Goal: Task Accomplishment & Management: Use online tool/utility

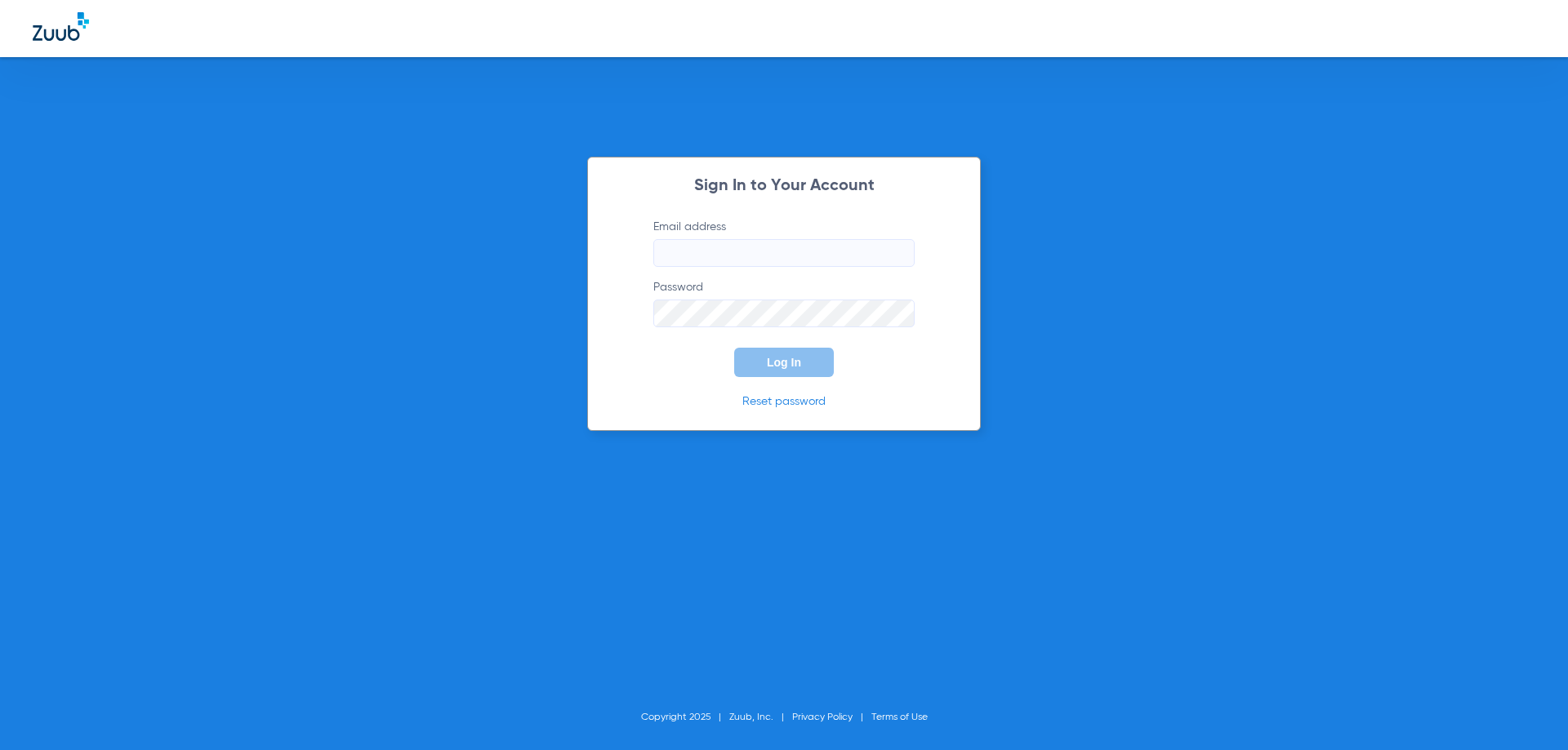
type input "[EMAIL_ADDRESS][DOMAIN_NAME]"
click at [802, 365] on button "Log In" at bounding box center [783, 362] width 99 height 29
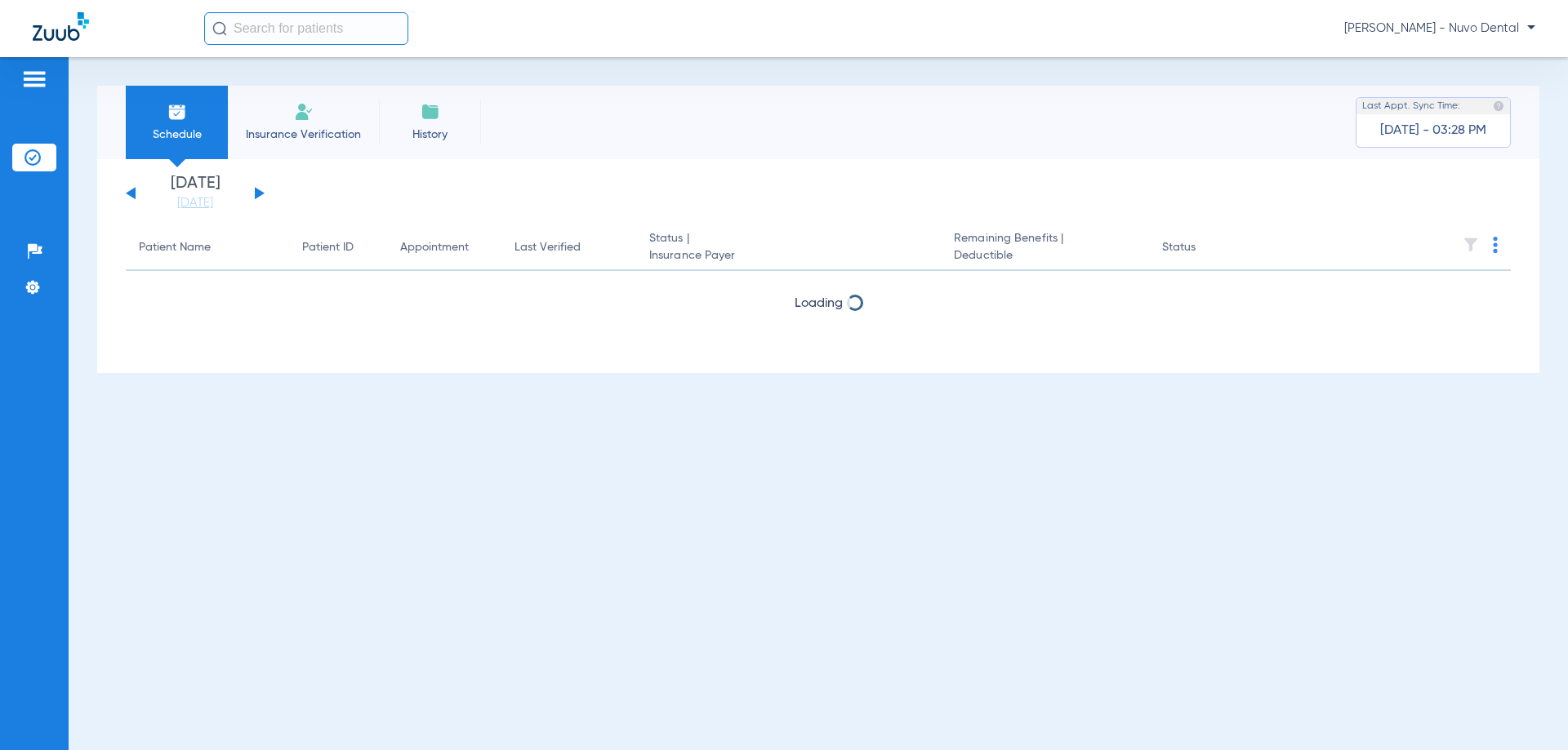
click at [335, 46] on div "[PERSON_NAME] - Nuvo Dental" at bounding box center [784, 28] width 1568 height 57
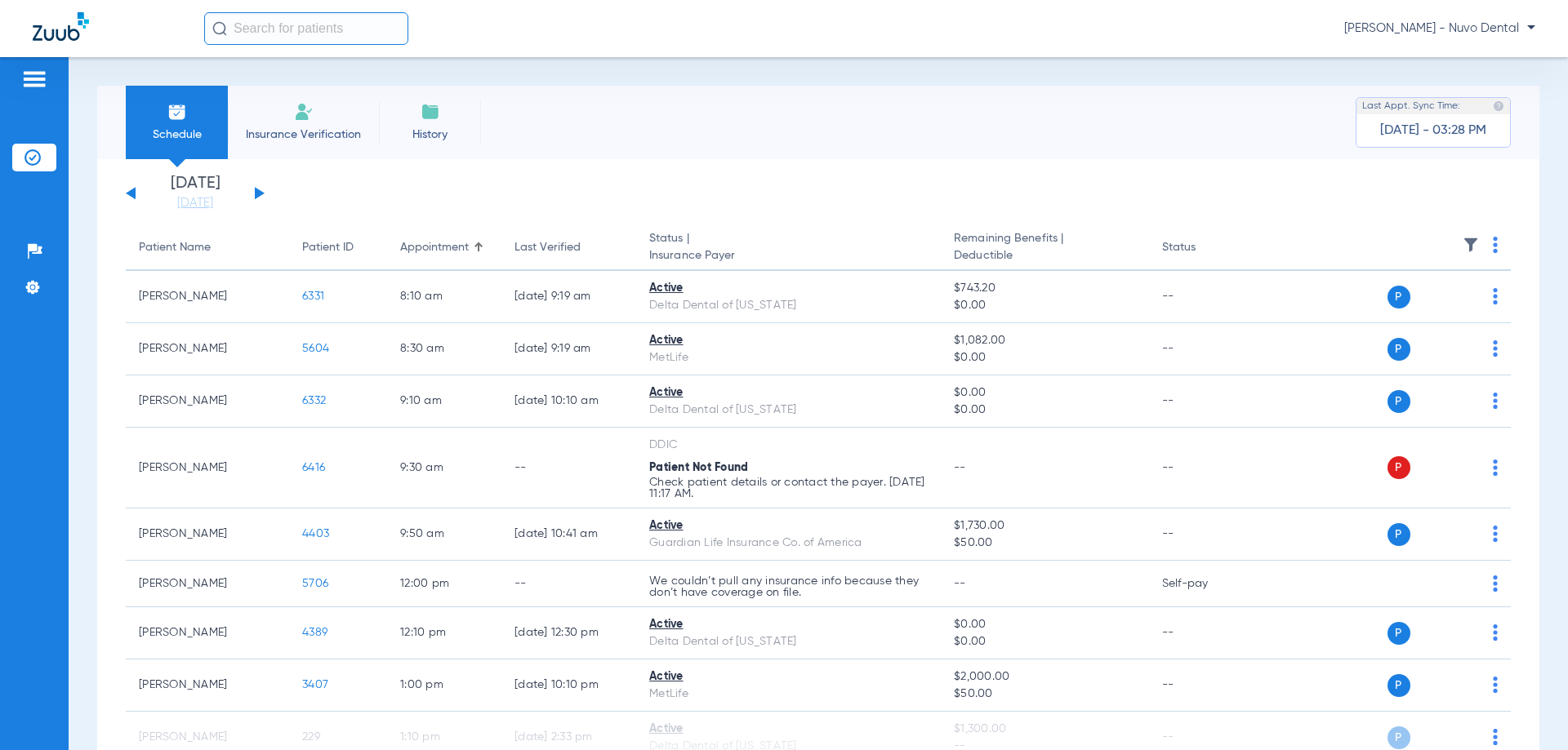
click at [334, 29] on input "text" at bounding box center [306, 28] width 204 height 33
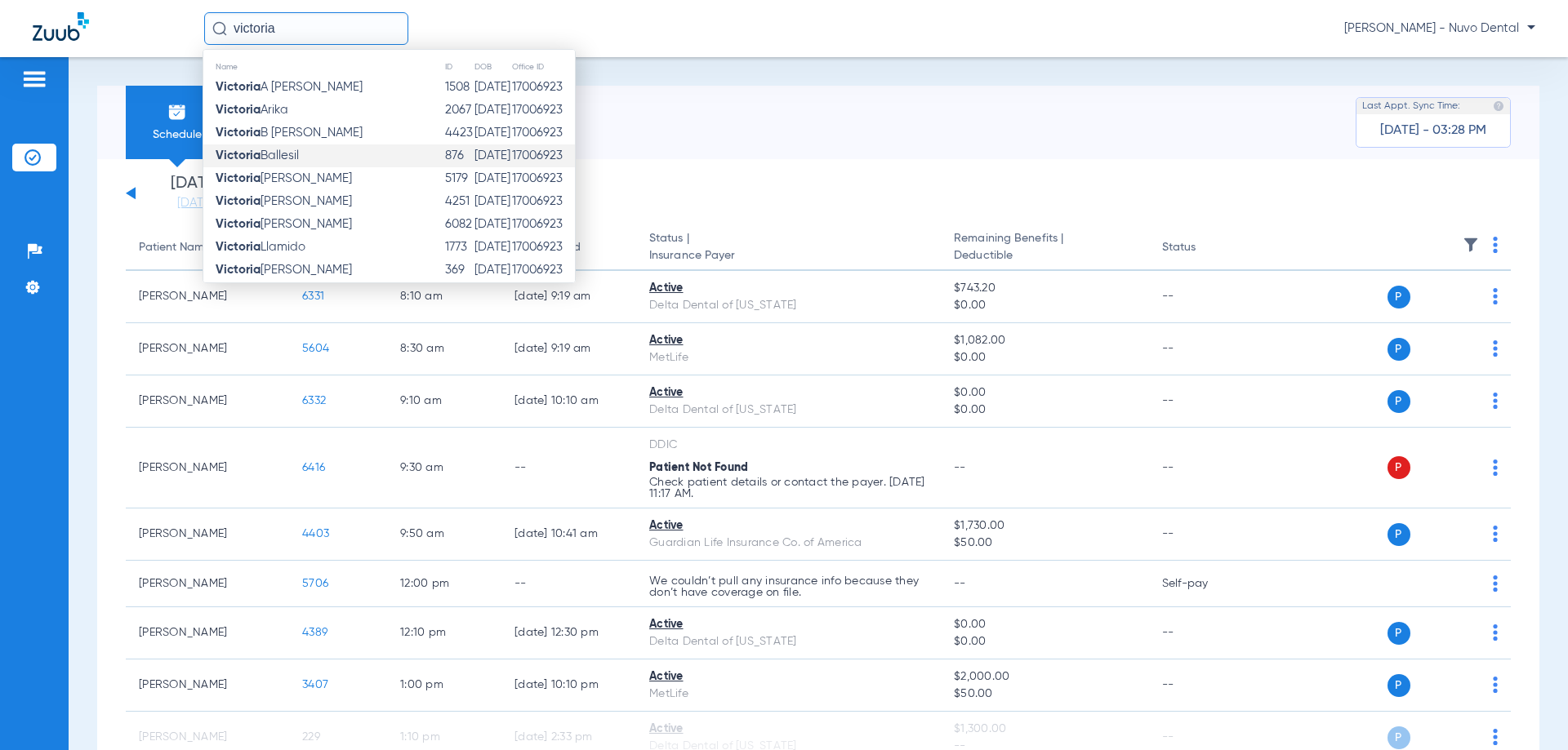
type input "victoria"
click at [338, 151] on td "[PERSON_NAME]" at bounding box center [323, 156] width 241 height 23
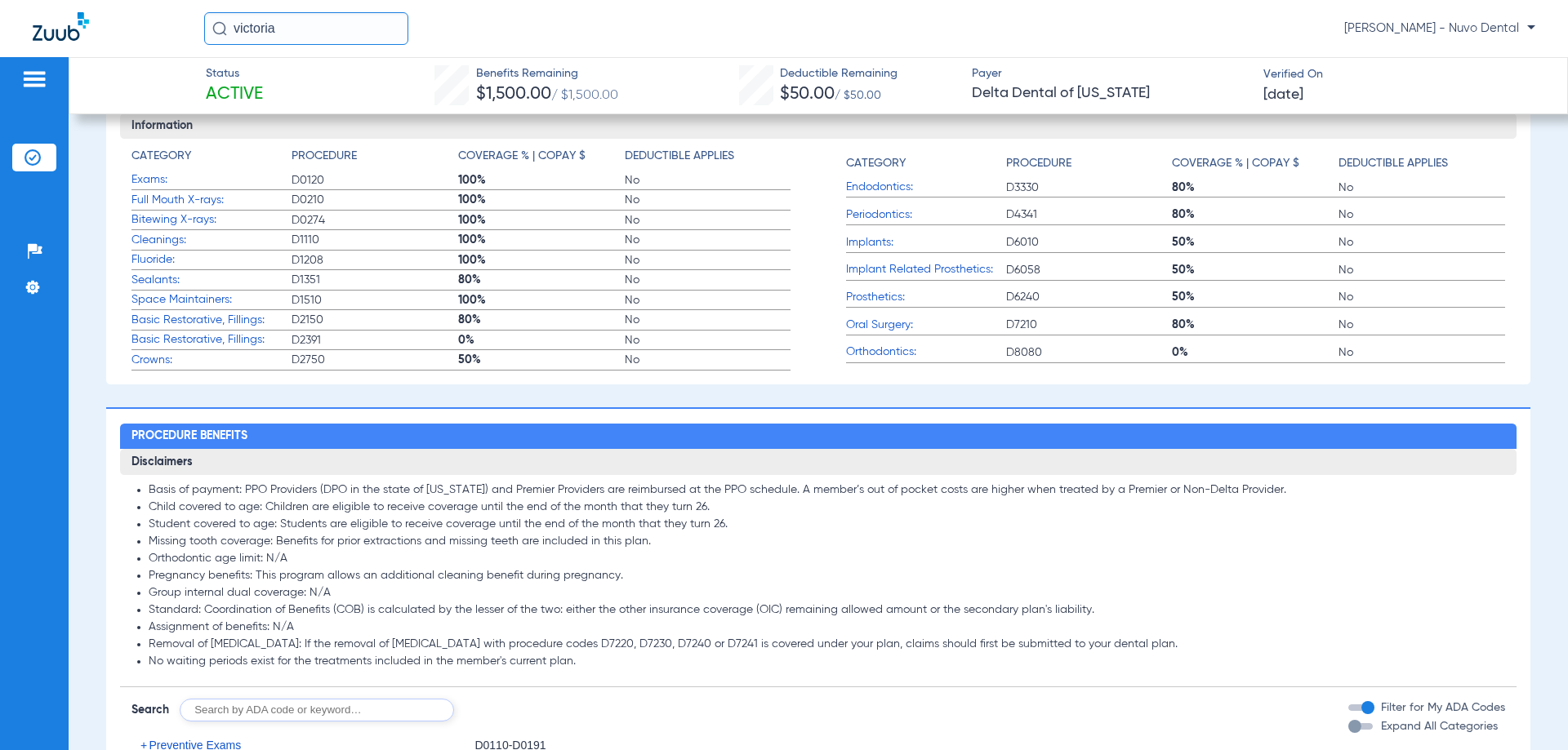
scroll to position [1061, 0]
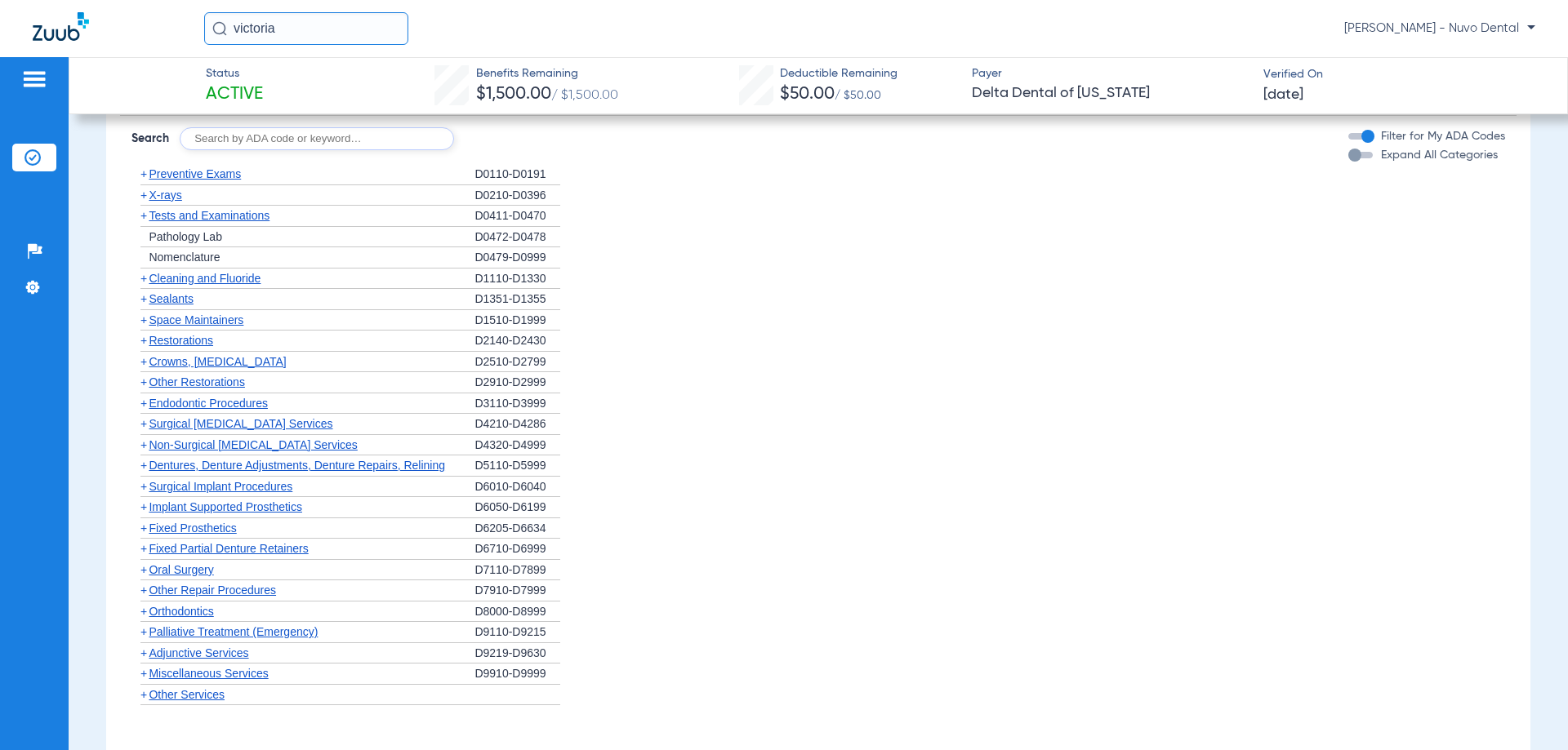
click at [239, 148] on input "text" at bounding box center [316, 138] width 274 height 23
type input "D7210, D7953"
click button "Search" at bounding box center [514, 138] width 65 height 23
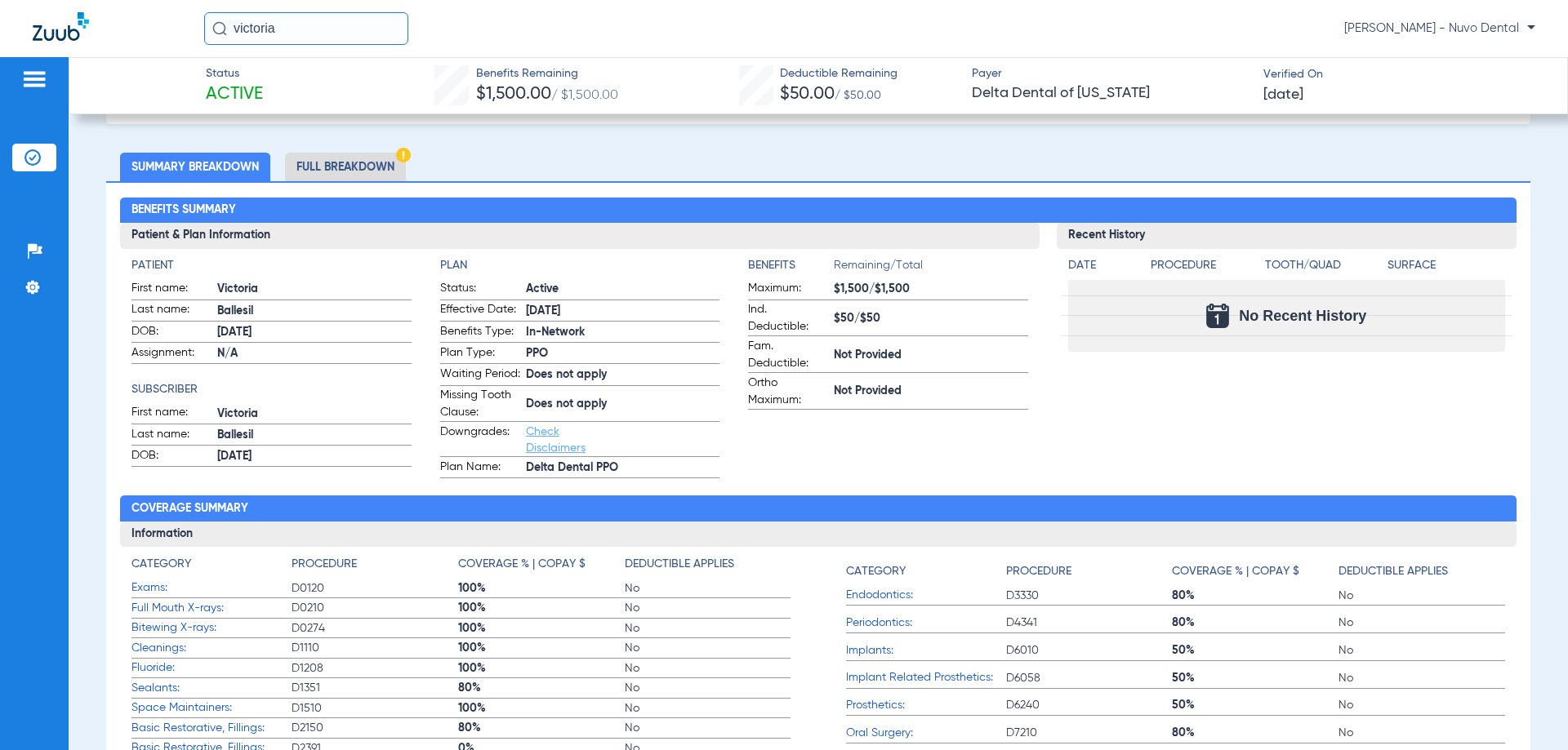
scroll to position [0, 0]
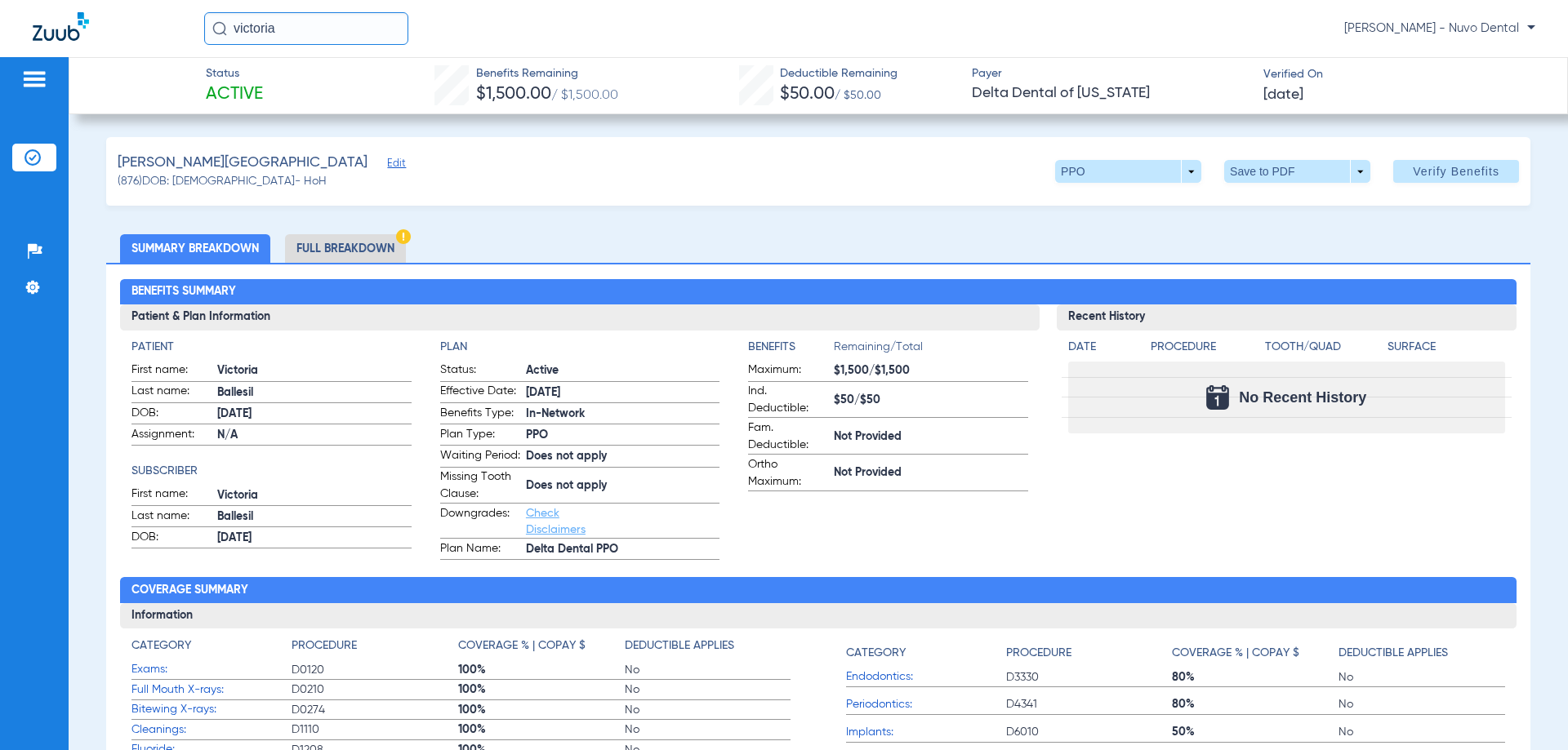
click at [377, 252] on li "Full Breakdown" at bounding box center [345, 248] width 121 height 28
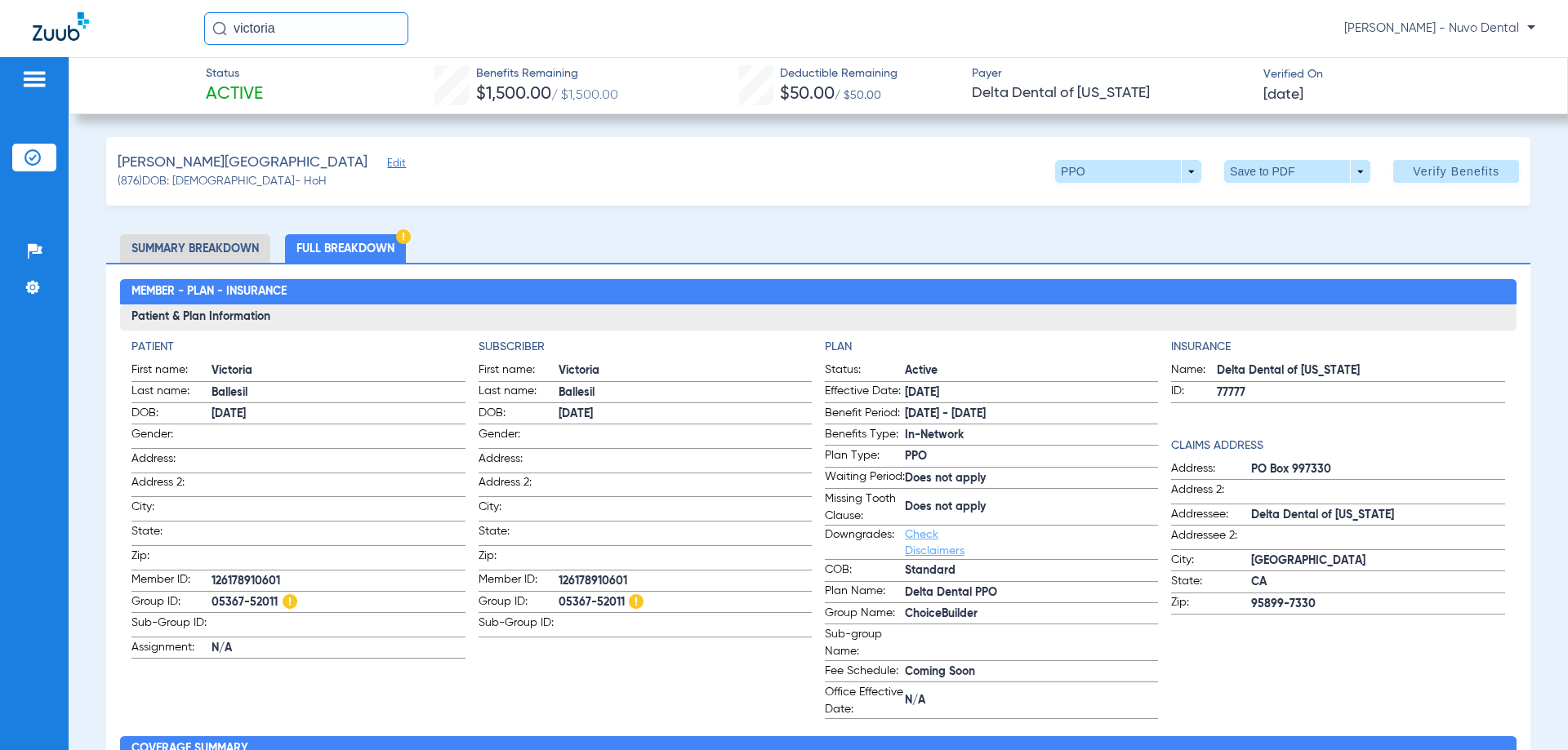
click at [253, 247] on li "Summary Breakdown" at bounding box center [195, 248] width 150 height 28
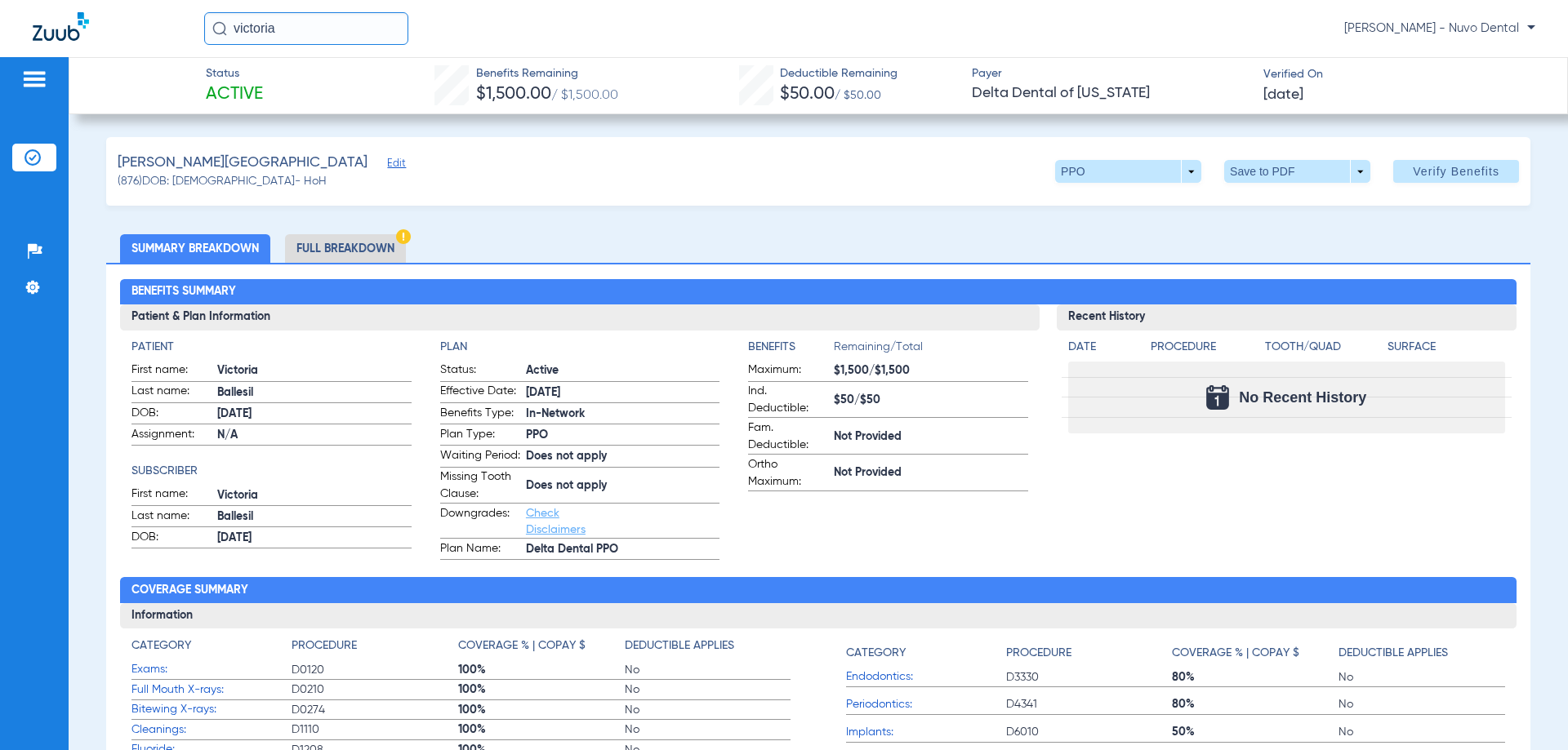
drag, startPoint x: 313, startPoint y: 30, endPoint x: 158, endPoint y: 24, distance: 155.1
click at [160, 24] on div "[PERSON_NAME] [PERSON_NAME] - Nuvo Dental" at bounding box center [784, 28] width 1568 height 57
click at [329, 40] on input "[PERSON_NAME]" at bounding box center [306, 28] width 204 height 33
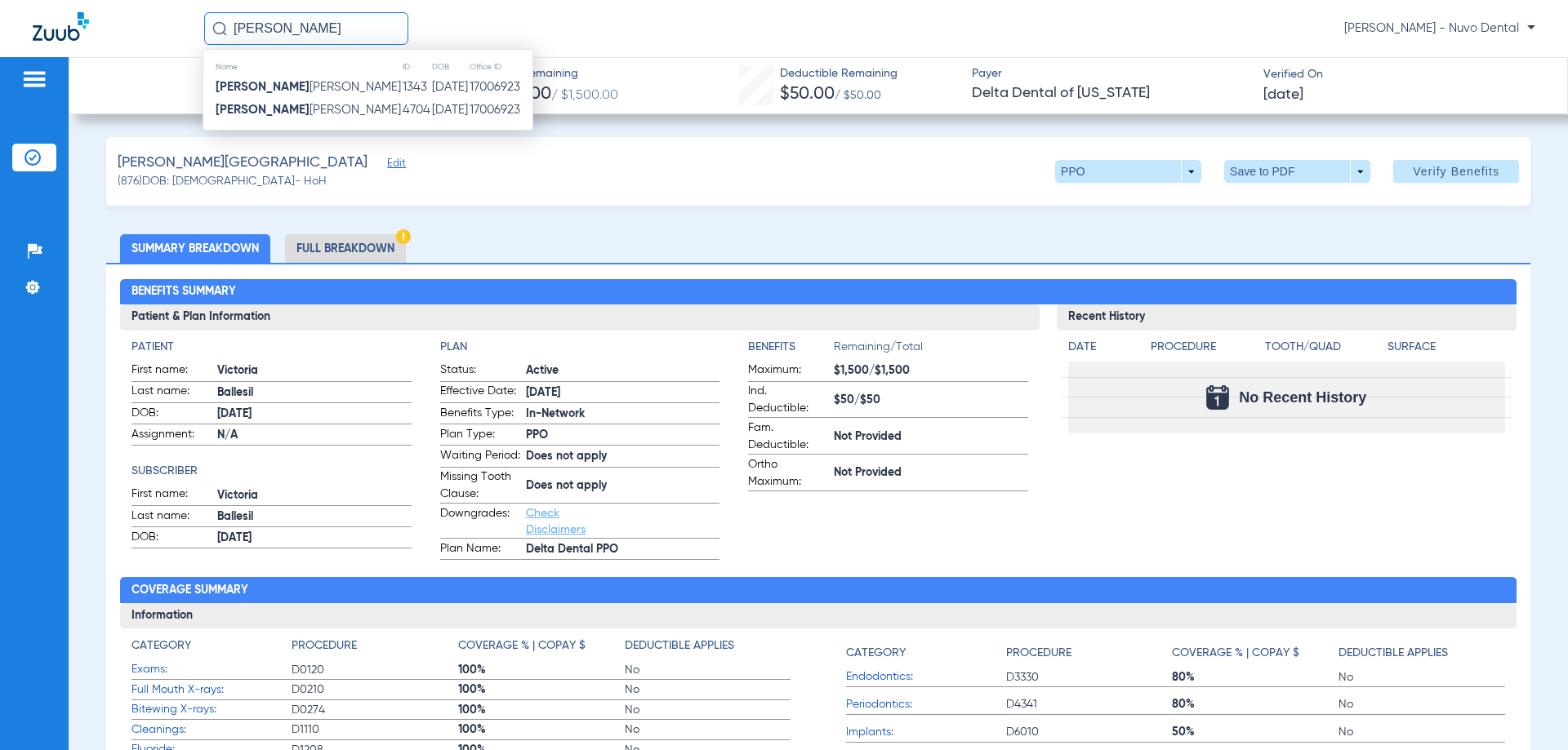
click at [328, 25] on input "[PERSON_NAME]" at bounding box center [306, 28] width 204 height 33
click at [320, 35] on input "[PERSON_NAME]" at bounding box center [306, 28] width 204 height 33
drag, startPoint x: 320, startPoint y: 32, endPoint x: 200, endPoint y: 37, distance: 120.1
click at [200, 37] on div "[PERSON_NAME] Name ID DOB Office ID [PERSON_NAME] [PERSON_NAME] [DEMOGRAPHIC_DA…" at bounding box center [784, 28] width 1568 height 57
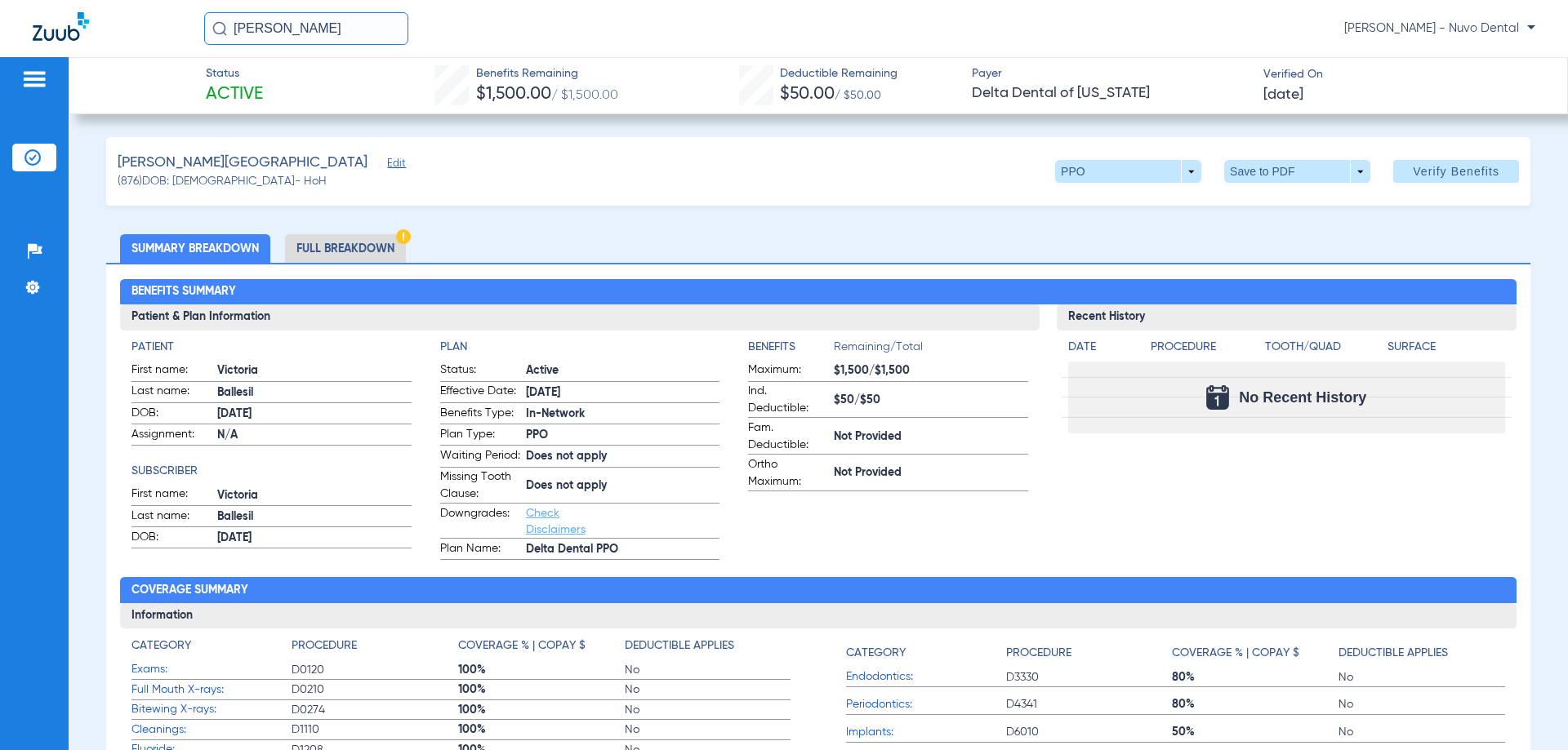
click at [310, 31] on input "[PERSON_NAME]" at bounding box center [306, 28] width 204 height 33
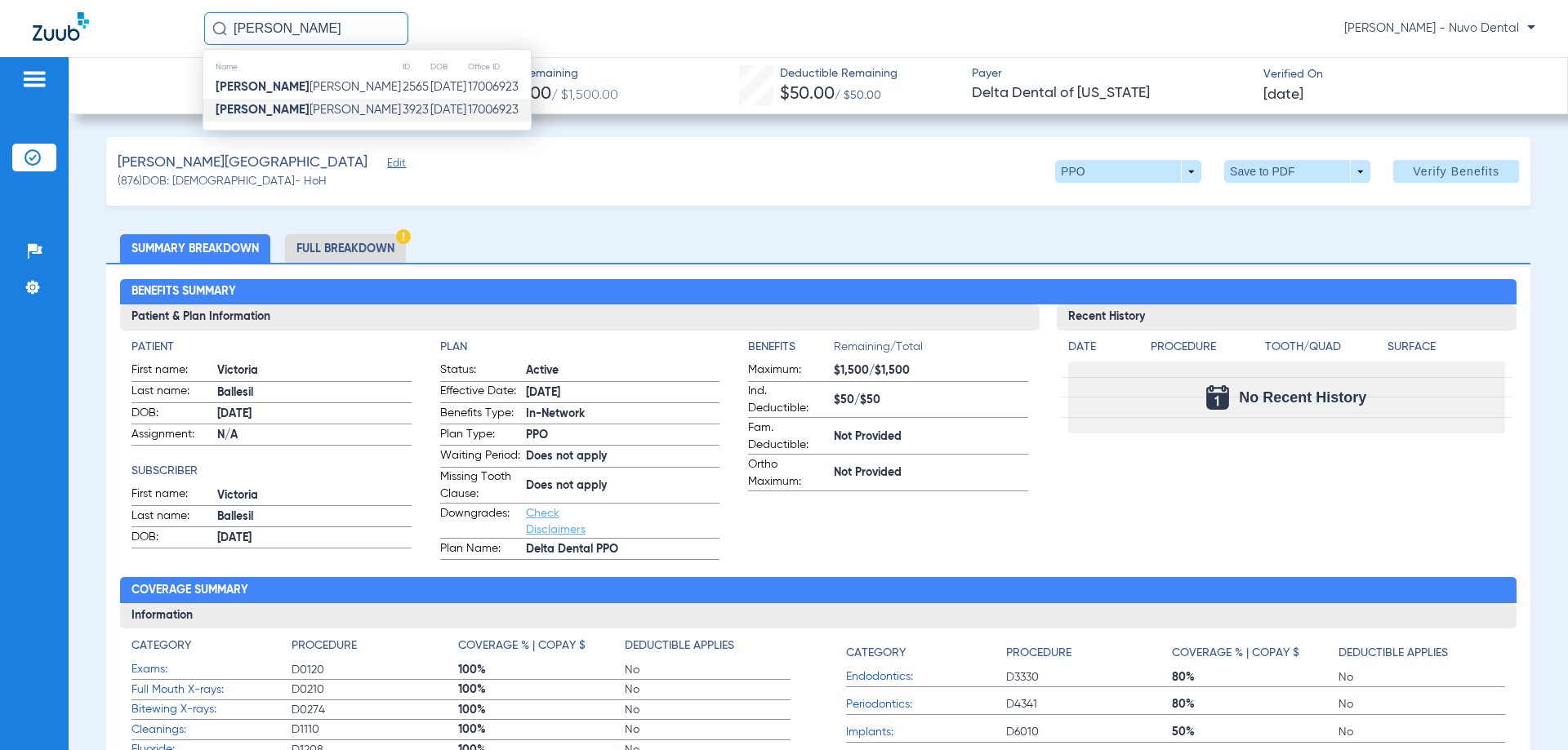
type input "[PERSON_NAME]"
click at [290, 108] on span "[PERSON_NAME]" at bounding box center [309, 109] width 186 height 12
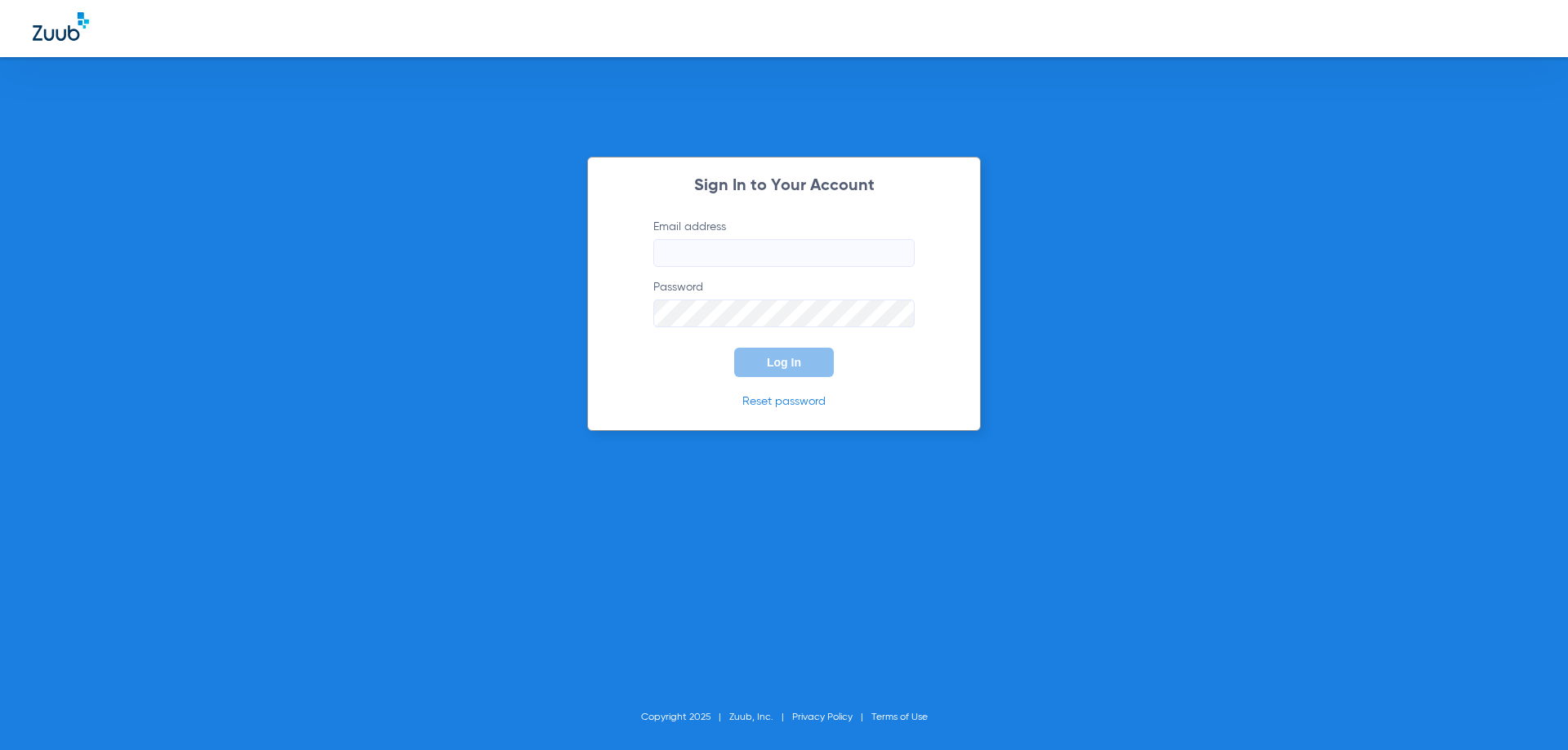
type input "[EMAIL_ADDRESS][DOMAIN_NAME]"
click at [810, 371] on button "Log In" at bounding box center [783, 362] width 99 height 29
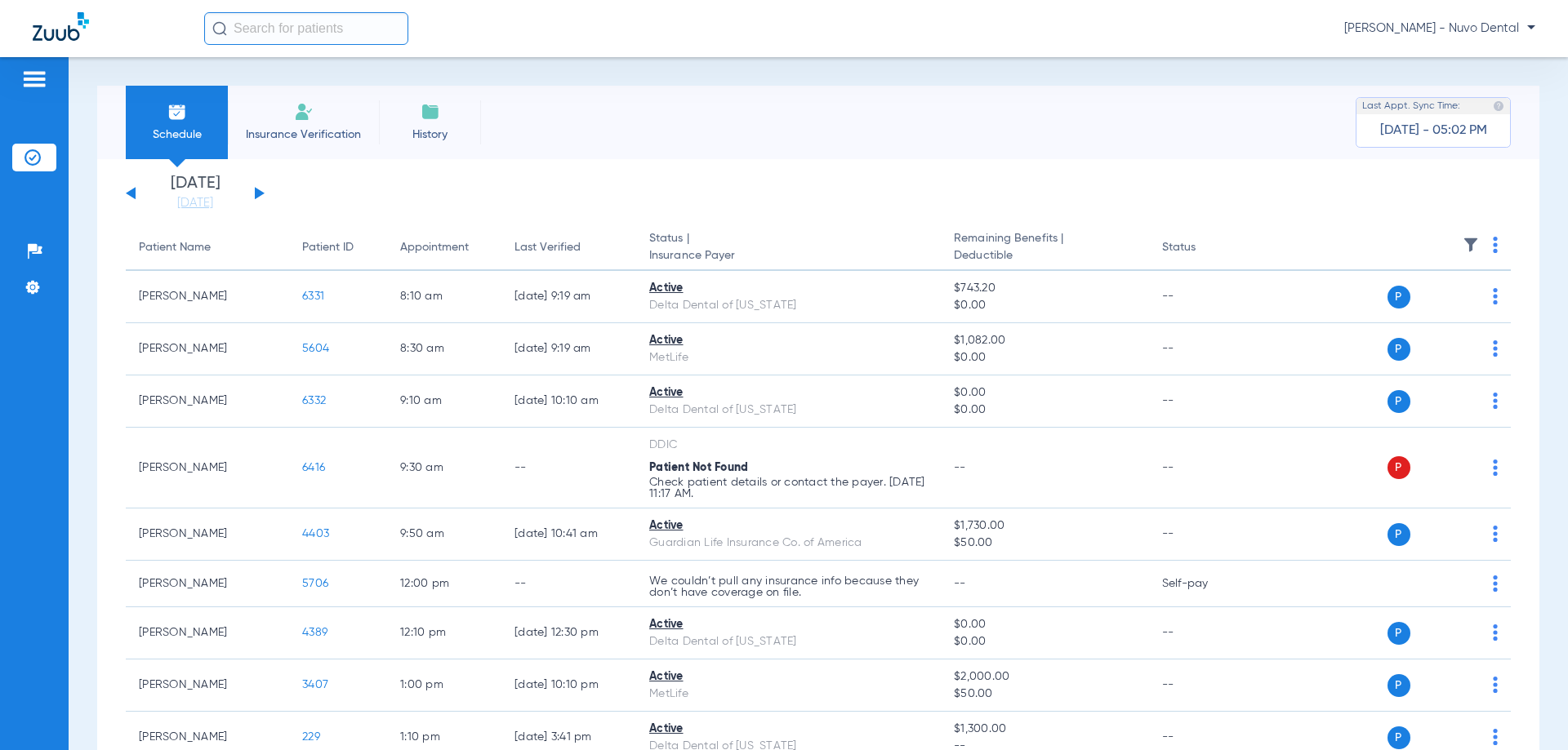
click at [343, 37] on input "text" at bounding box center [306, 28] width 204 height 33
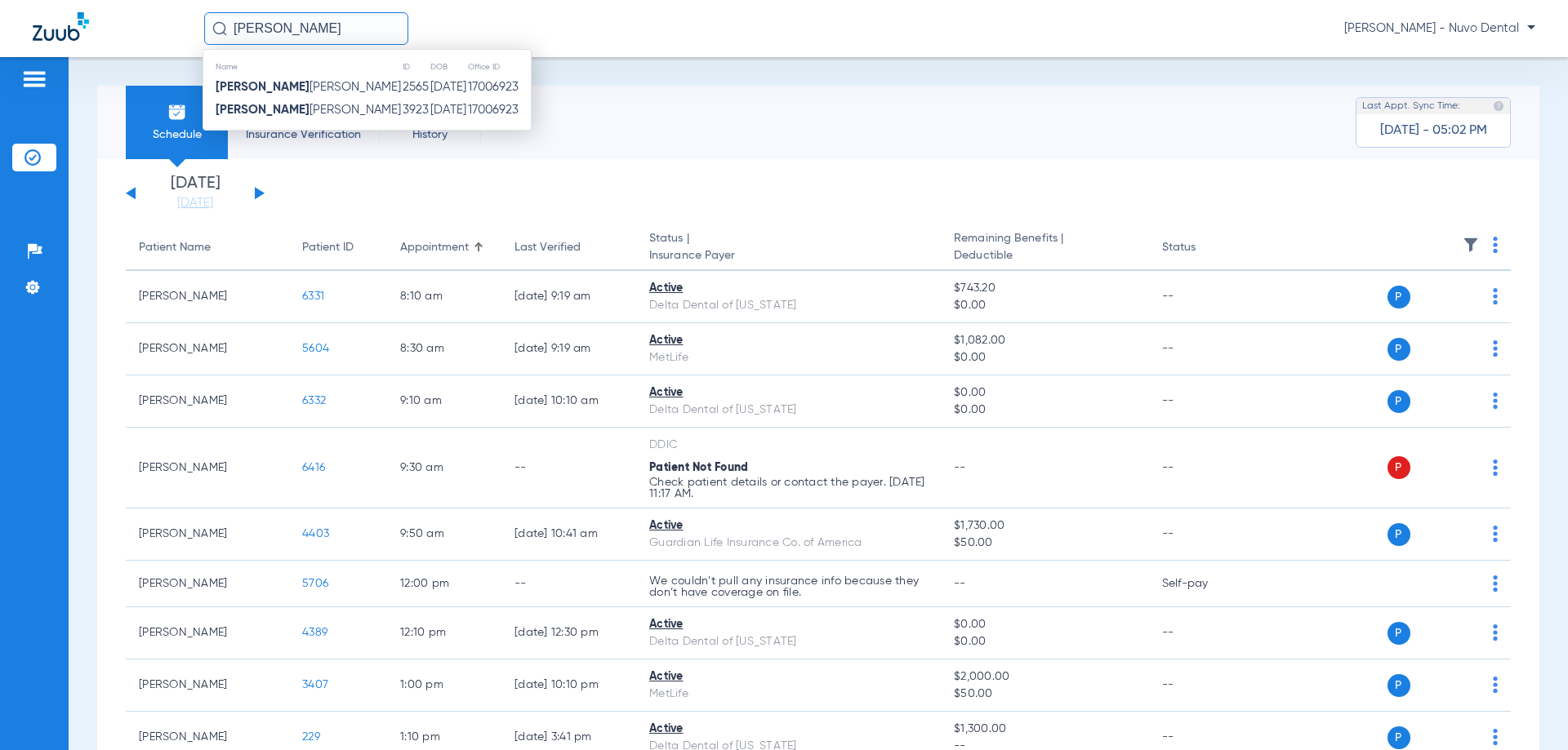
type input "[PERSON_NAME]"
click at [402, 92] on td "2565" at bounding box center [415, 86] width 27 height 23
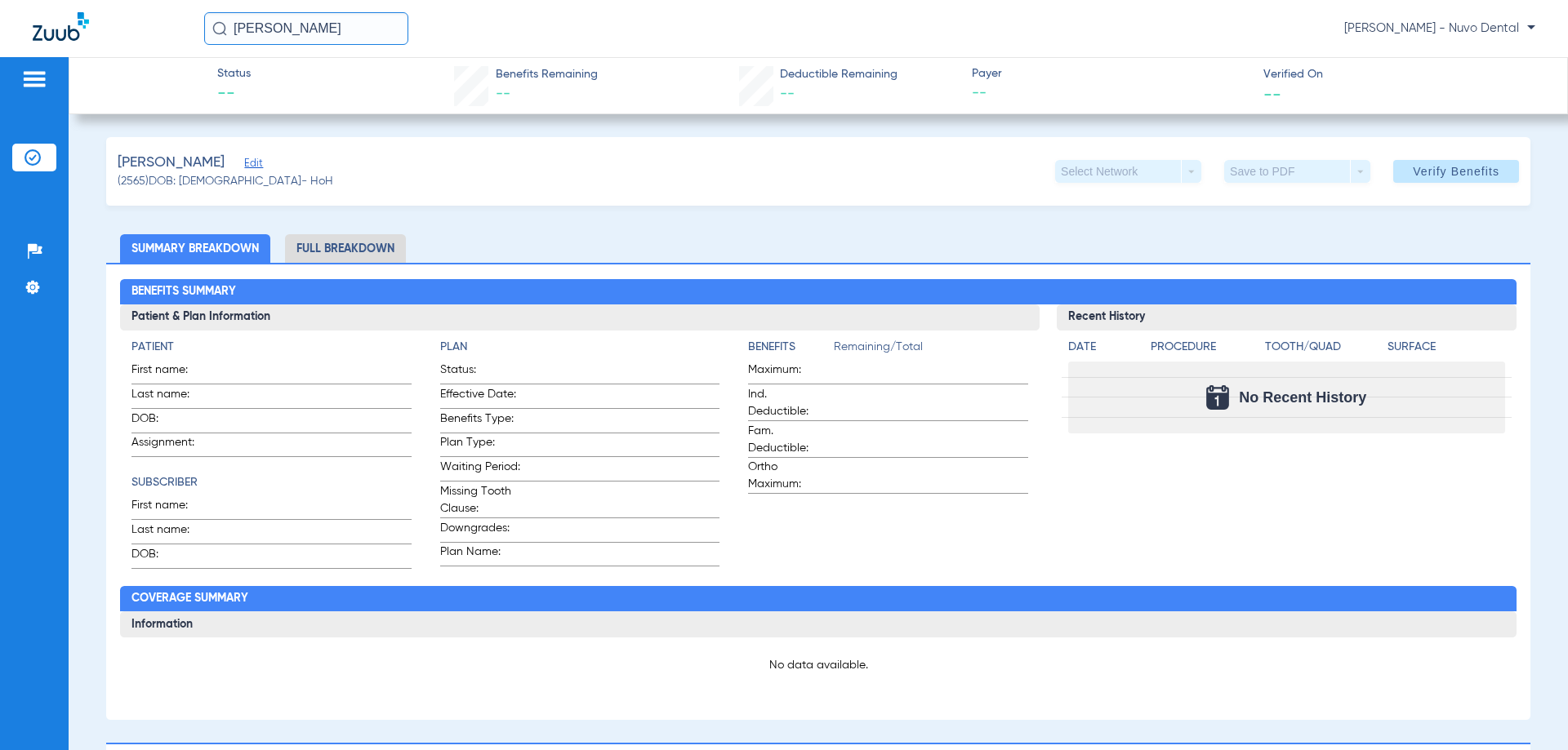
click at [322, 33] on input "[PERSON_NAME]" at bounding box center [306, 28] width 204 height 33
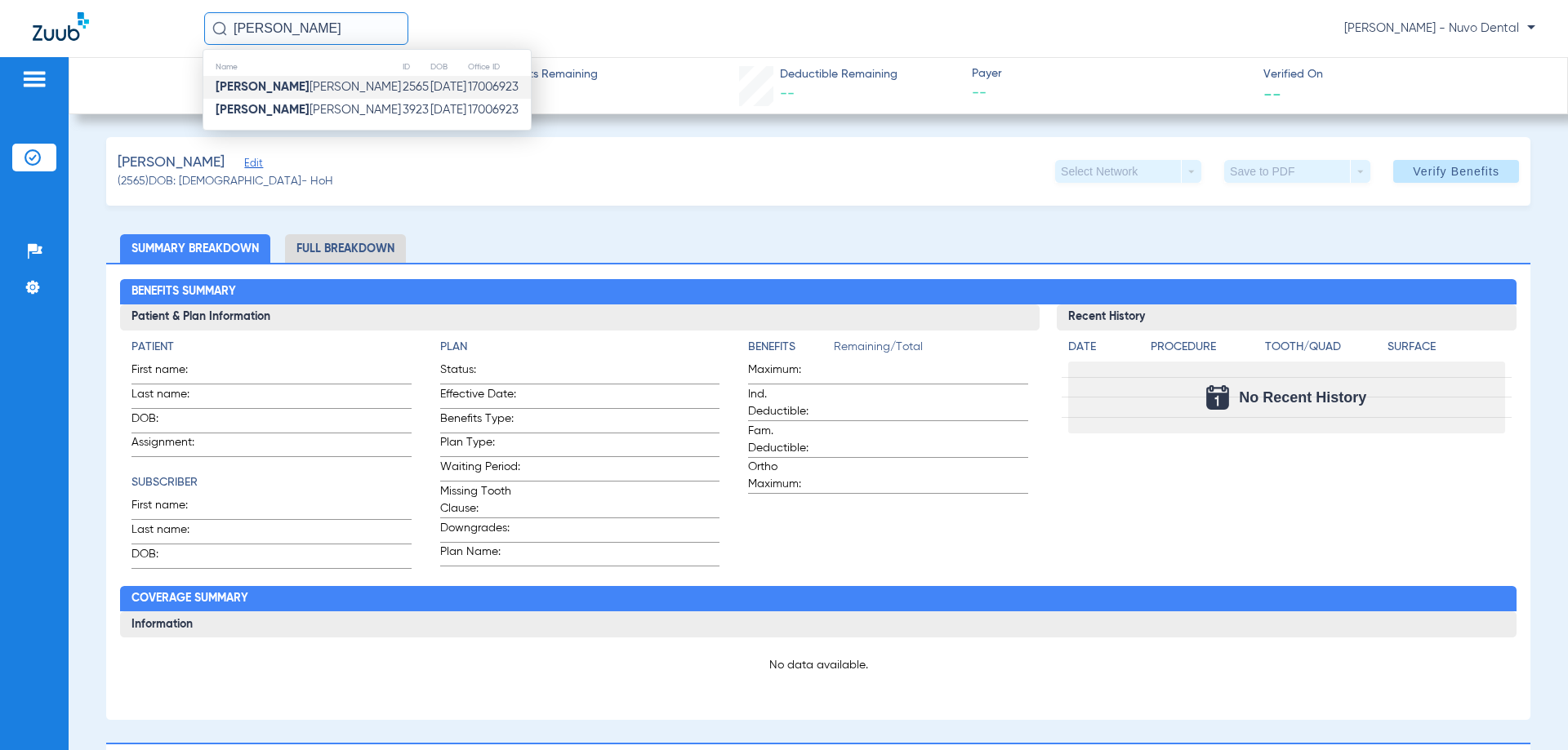
click at [319, 104] on tr "[PERSON_NAME] 3923 [DATE] 17006923" at bounding box center [367, 110] width 328 height 23
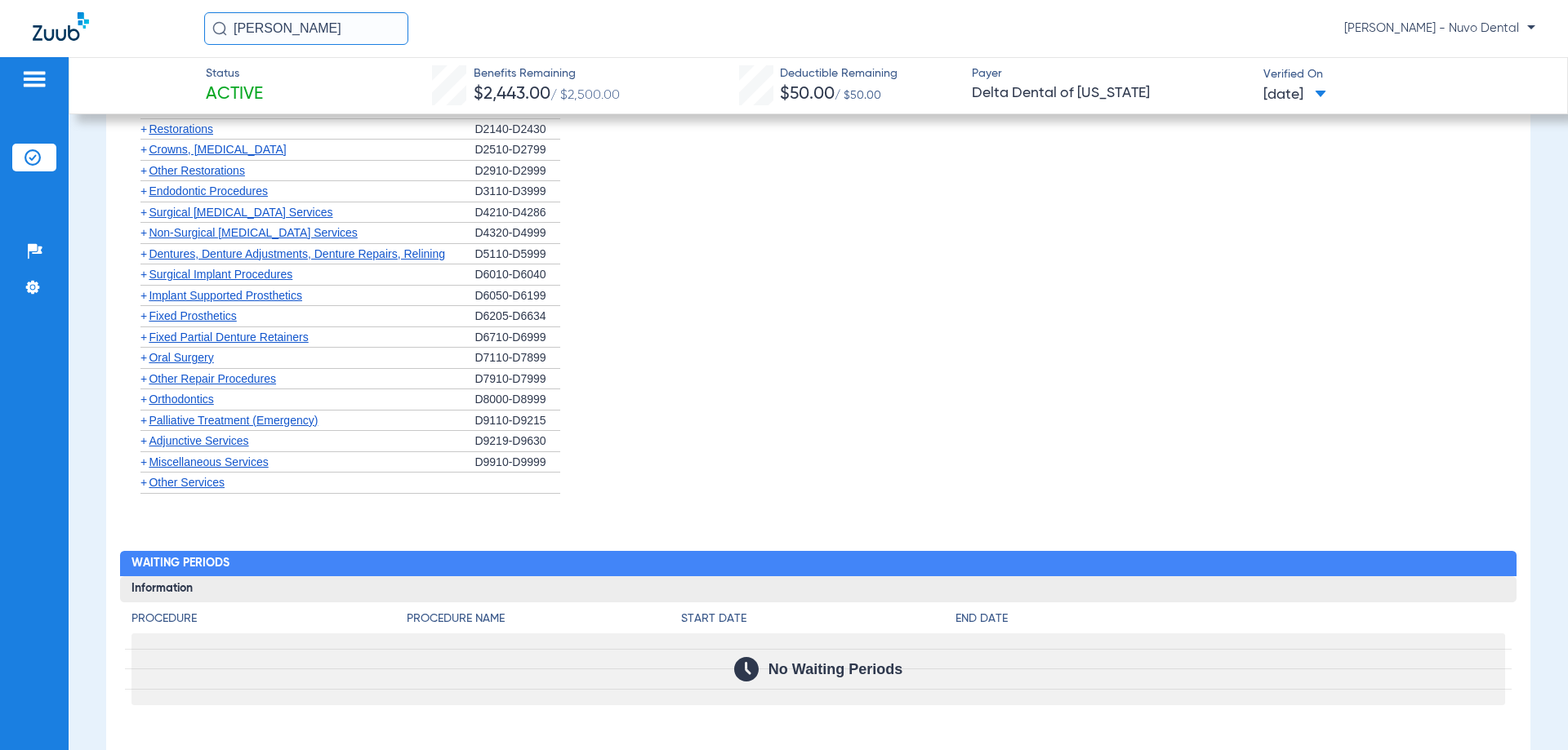
scroll to position [898, 0]
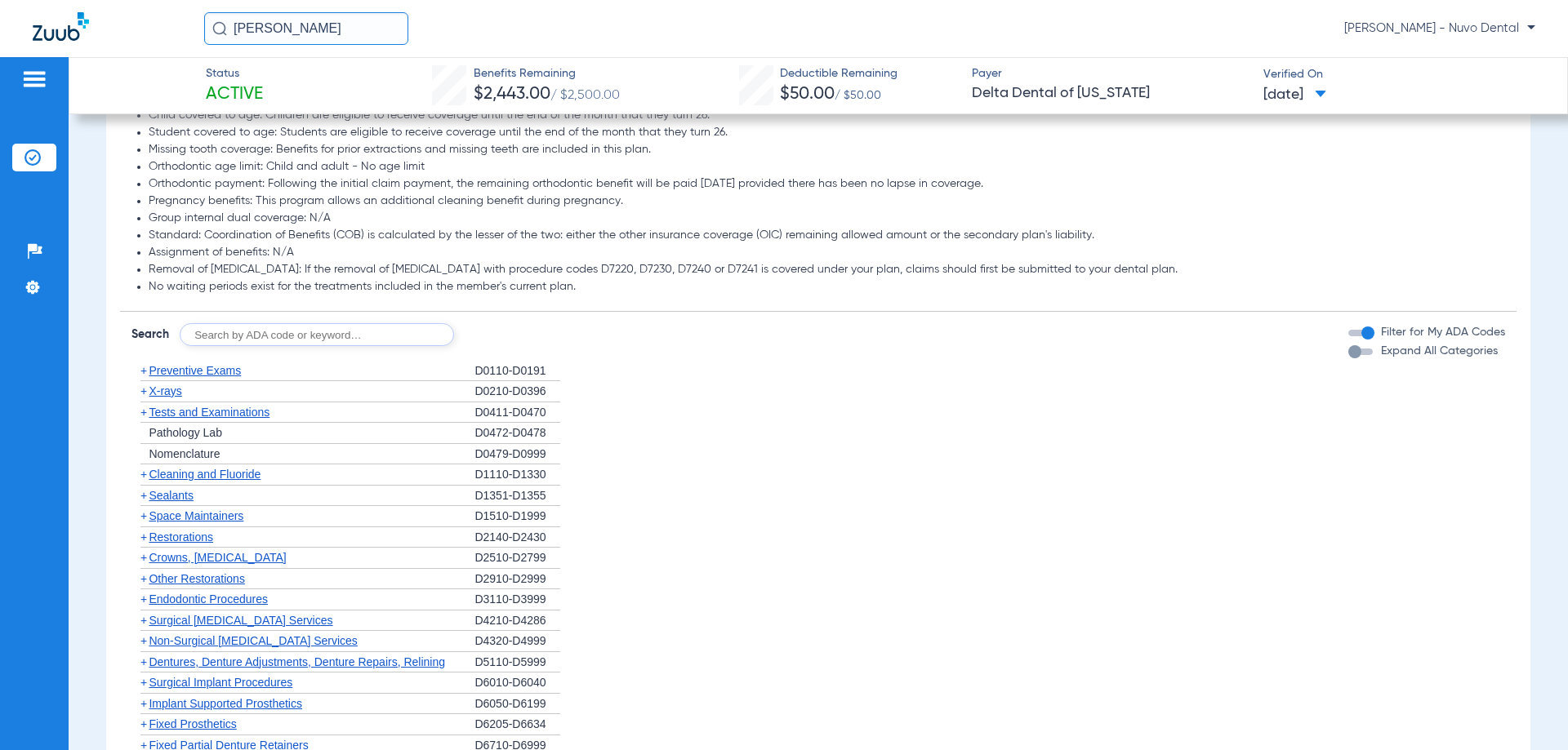
click at [249, 332] on input "text" at bounding box center [316, 334] width 274 height 23
click at [218, 340] on input "text" at bounding box center [316, 334] width 274 height 23
type input "D0120, D4910, D1208"
click at [524, 330] on button "Search" at bounding box center [514, 334] width 65 height 23
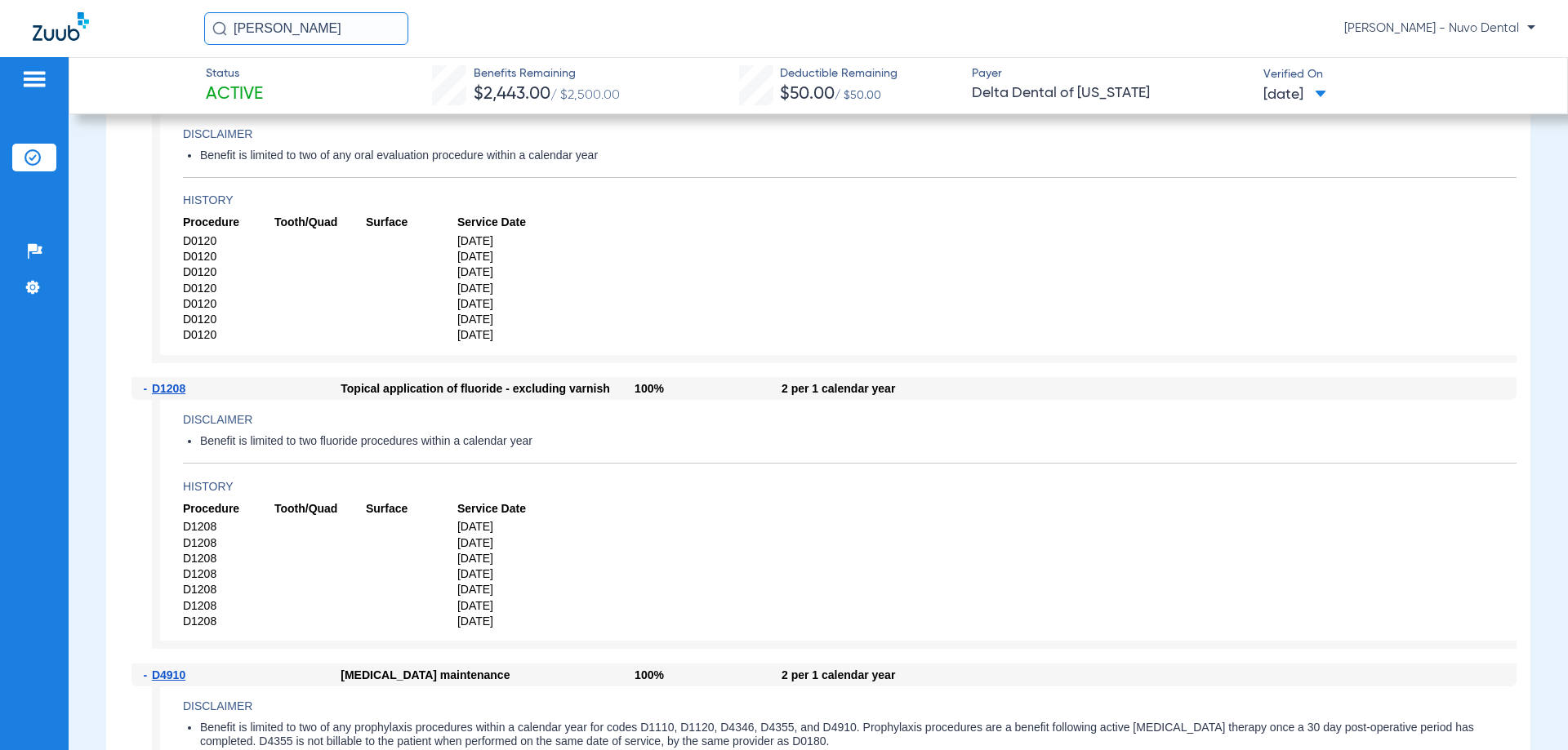
scroll to position [1633, 0]
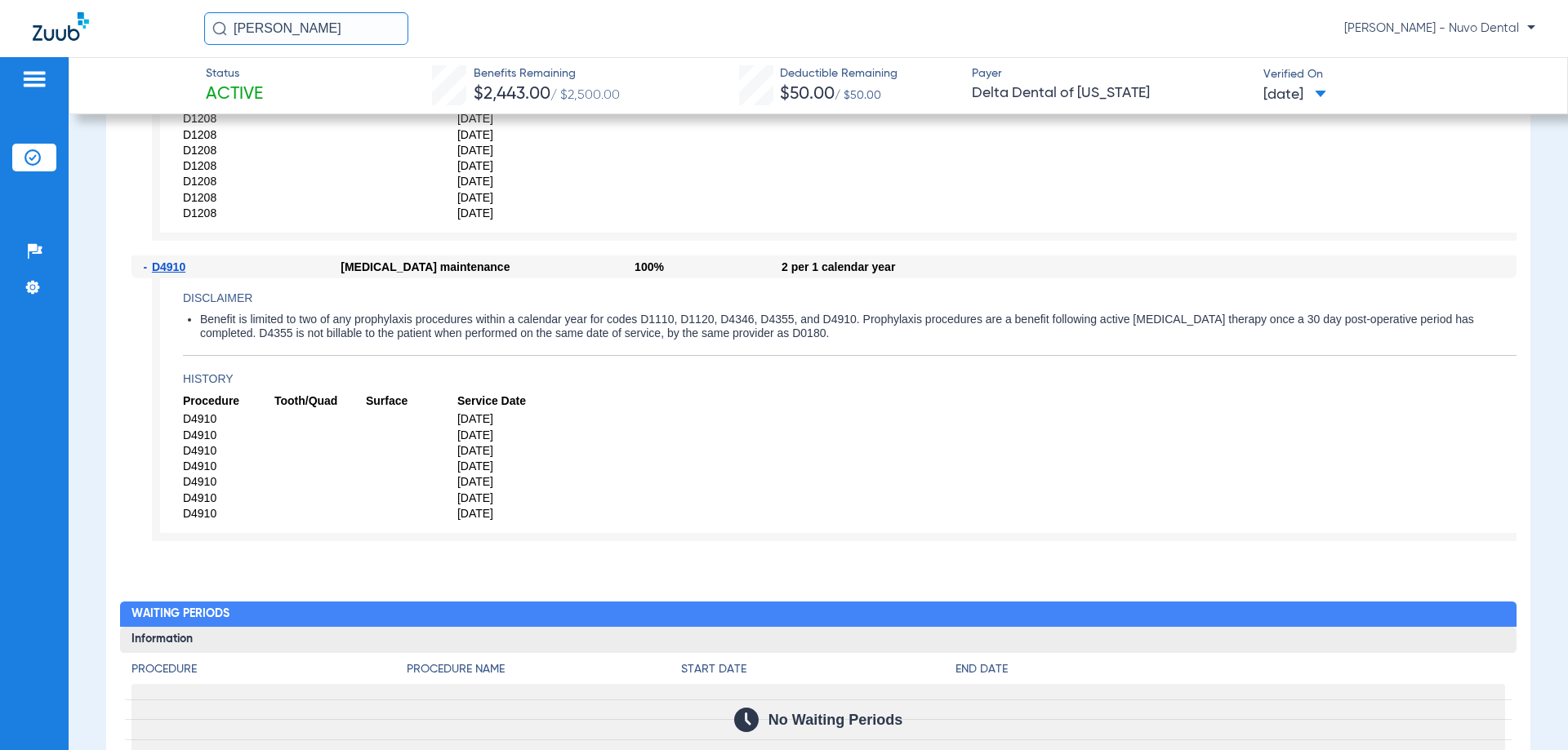
drag, startPoint x: 341, startPoint y: 32, endPoint x: 54, endPoint y: 31, distance: 287.0
click at [62, 32] on div "[PERSON_NAME] [PERSON_NAME] - Nuvo Dental" at bounding box center [784, 28] width 1568 height 57
type input "pram"
